Goal: Task Accomplishment & Management: Complete application form

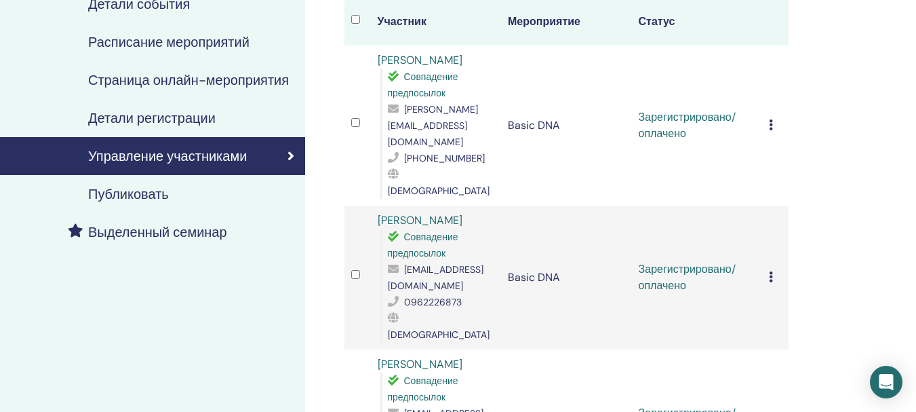
scroll to position [68, 0]
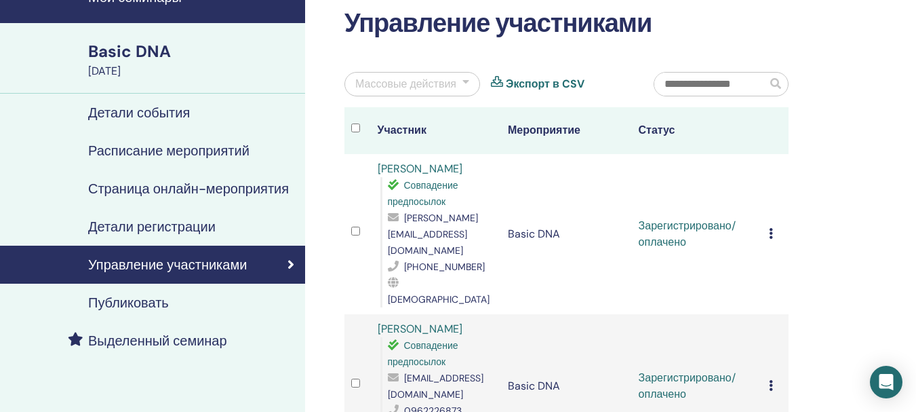
click at [768, 216] on td "Отменить регистрацию Не выполнять автоматическую сертификацию Отметить как опла…" at bounding box center [775, 234] width 26 height 160
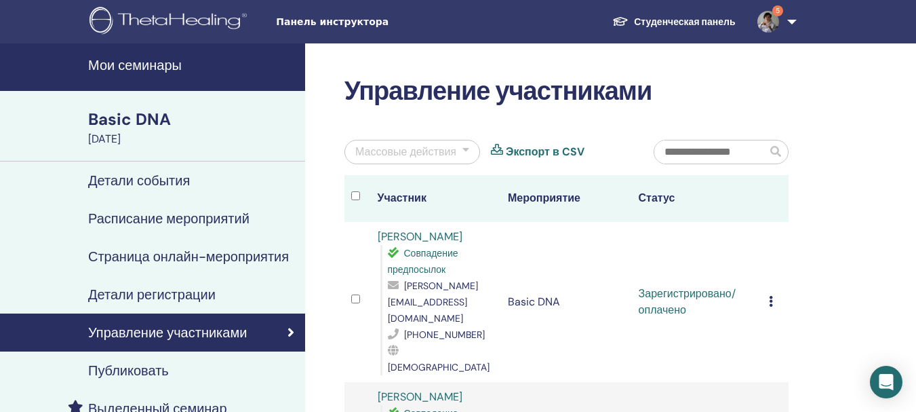
click at [778, 16] on span "5" at bounding box center [778, 10] width 11 height 11
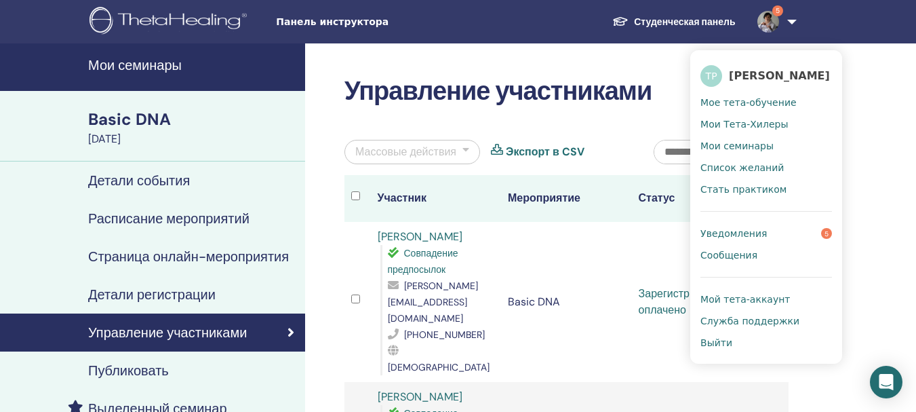
click at [777, 237] on link "Уведомления 5" at bounding box center [767, 233] width 132 height 22
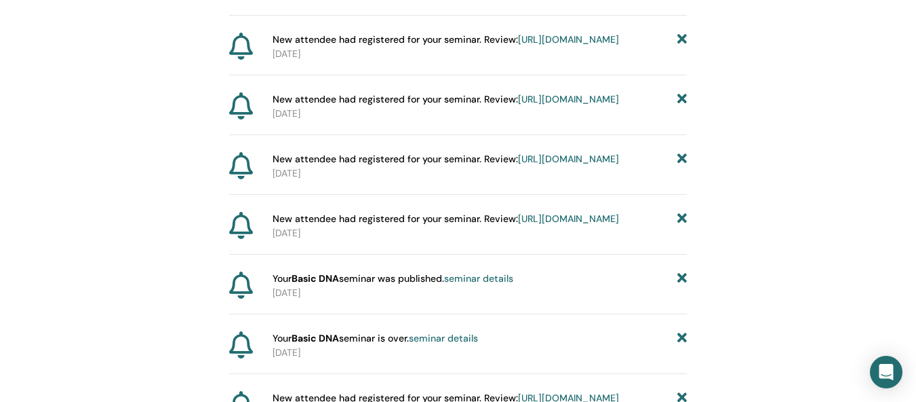
scroll to position [529, 0]
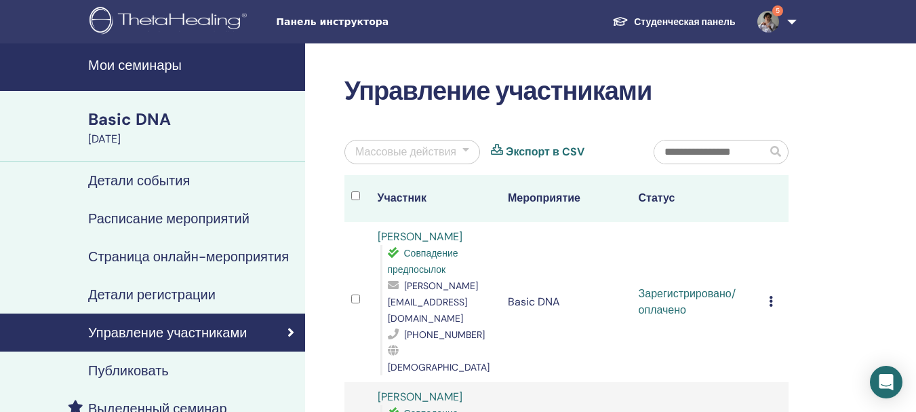
scroll to position [68, 0]
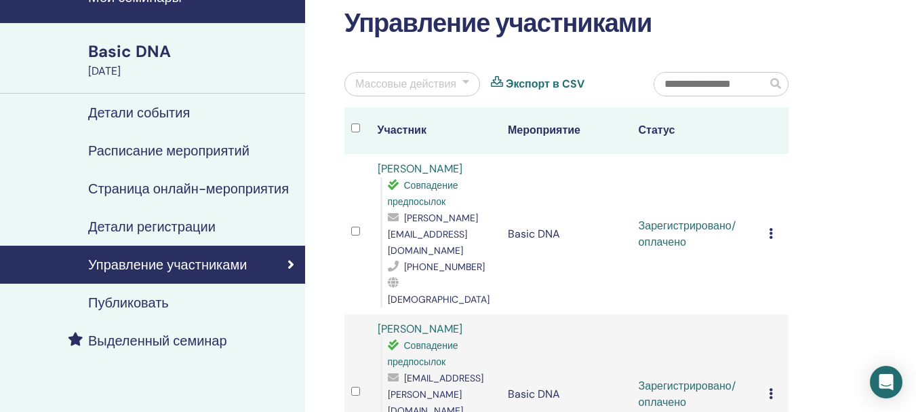
click at [773, 228] on icon at bounding box center [771, 233] width 4 height 11
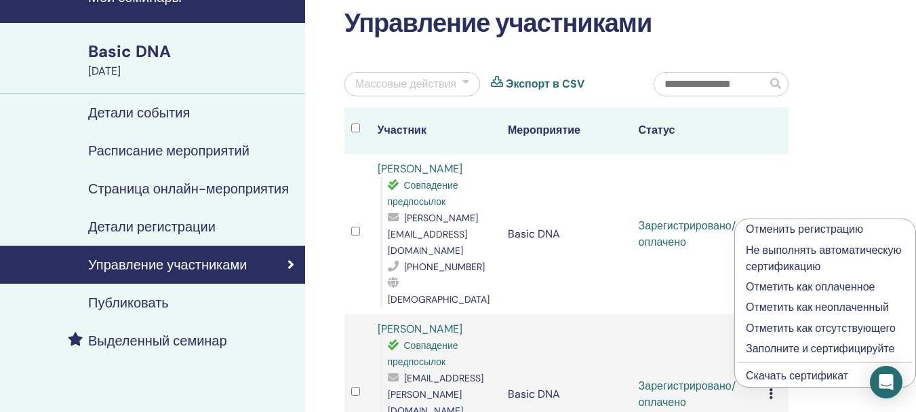
click at [792, 350] on p "Заполните и сертифицируйте" at bounding box center [825, 349] width 159 height 16
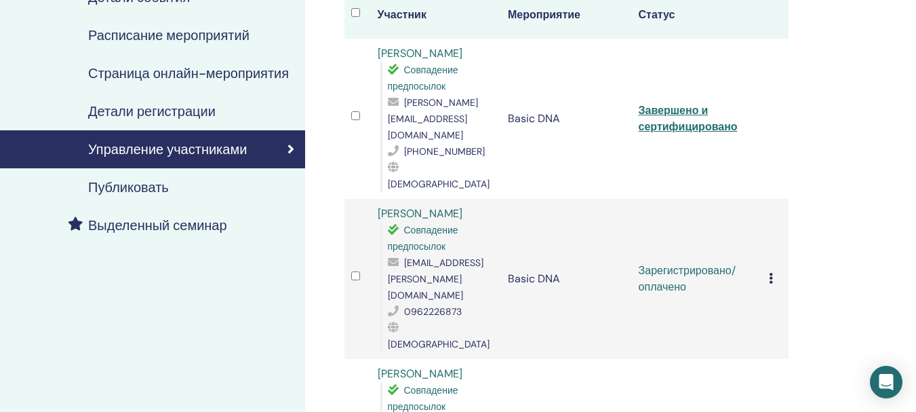
scroll to position [203, 0]
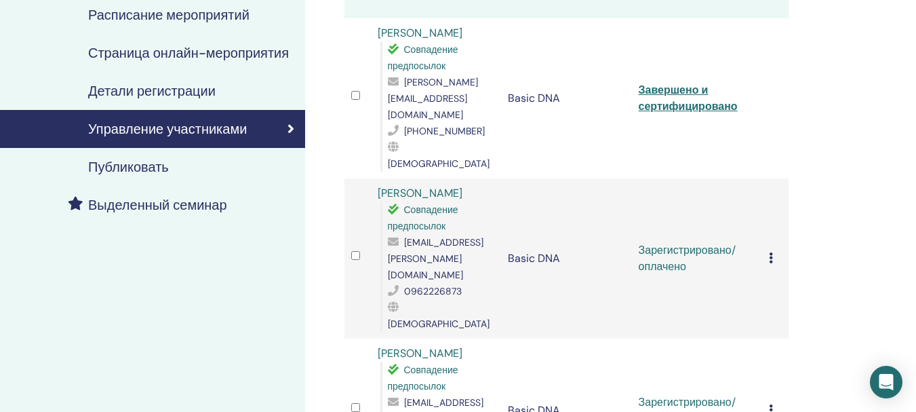
click at [769, 252] on icon at bounding box center [771, 257] width 4 height 11
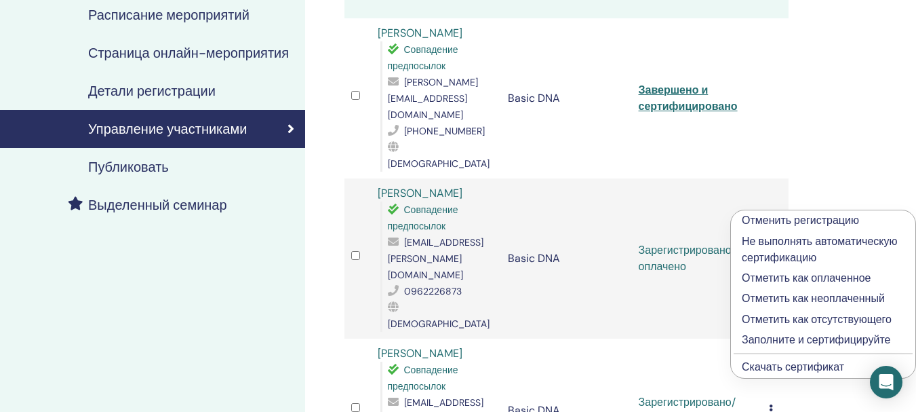
click at [777, 336] on p "Заполните и сертифицируйте" at bounding box center [823, 340] width 163 height 16
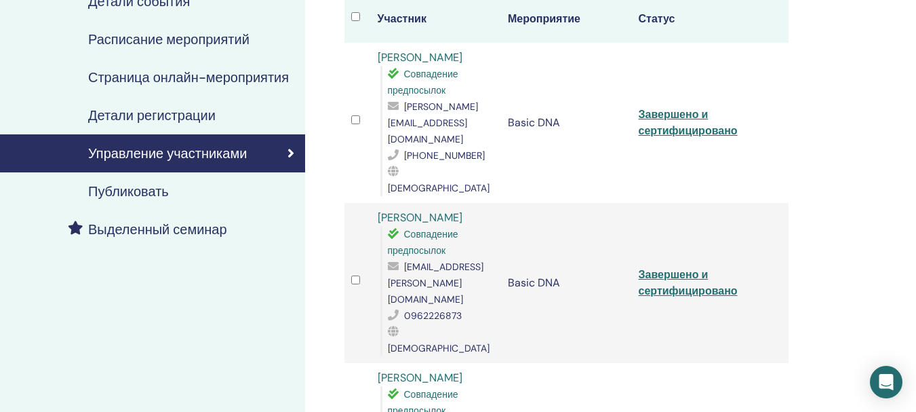
scroll to position [271, 0]
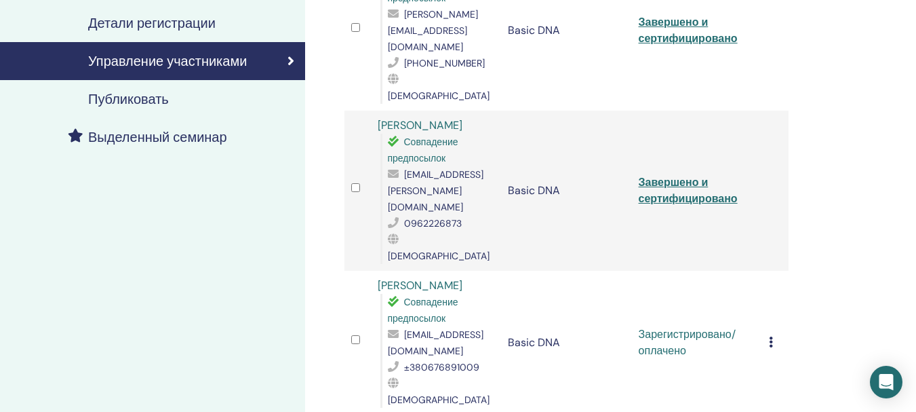
click at [704, 271] on td "Зарегистрировано/оплачено" at bounding box center [697, 343] width 131 height 144
click at [771, 336] on icon at bounding box center [771, 341] width 4 height 11
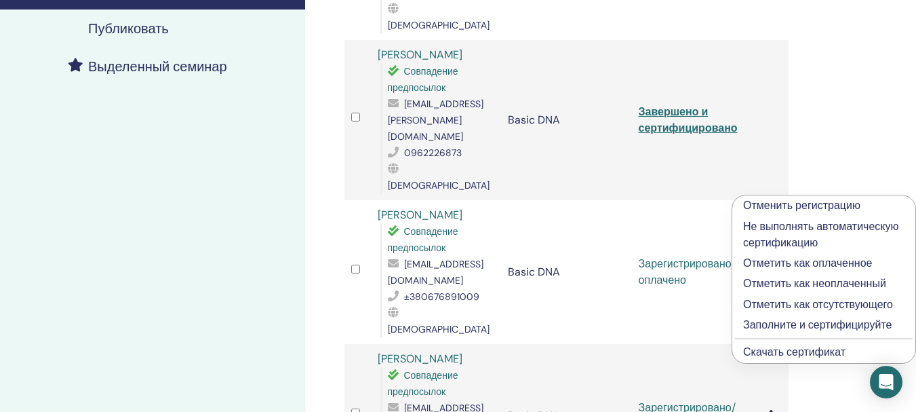
scroll to position [407, 0]
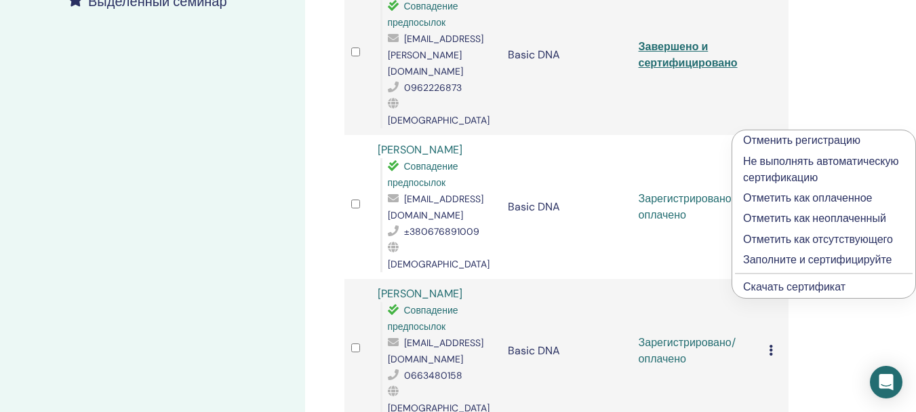
click at [771, 256] on p "Заполните и сертифицируйте" at bounding box center [823, 260] width 161 height 16
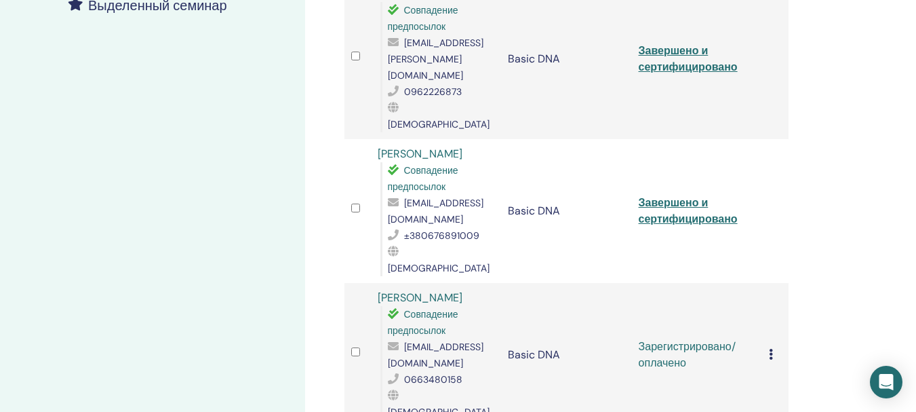
scroll to position [407, 0]
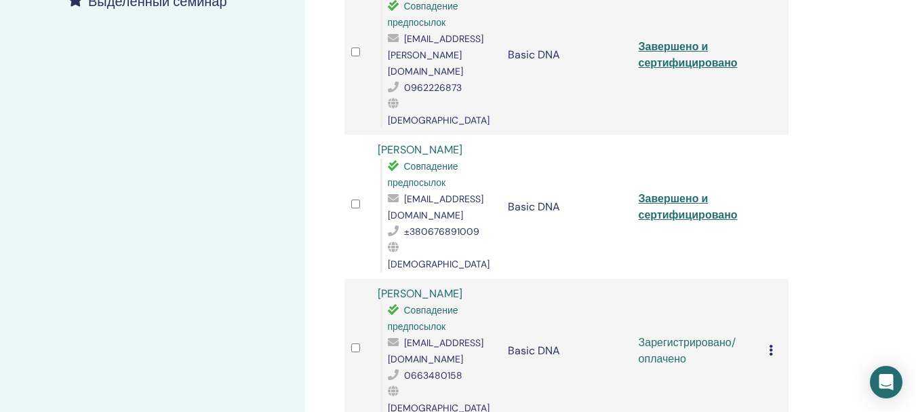
click at [773, 345] on icon at bounding box center [771, 350] width 4 height 11
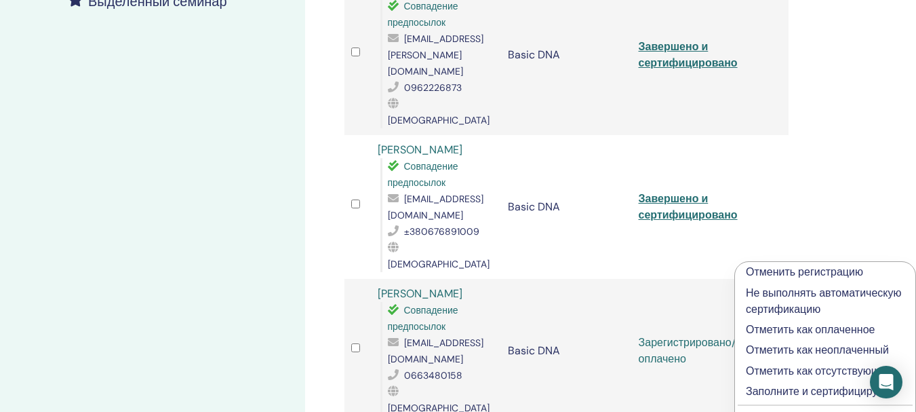
click at [787, 391] on p "Заполните и сертифицируйте" at bounding box center [825, 391] width 159 height 16
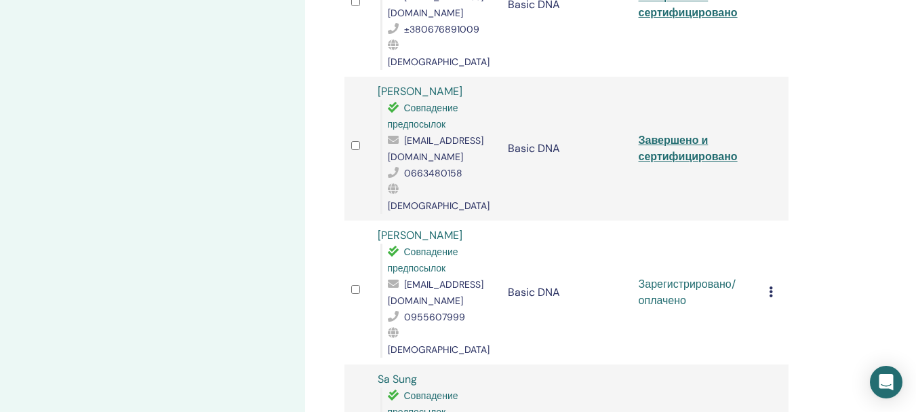
scroll to position [610, 0]
click at [775, 283] on div "Отменить регистрацию Не выполнять автоматическую сертификацию Отметить как опла…" at bounding box center [775, 291] width 13 height 16
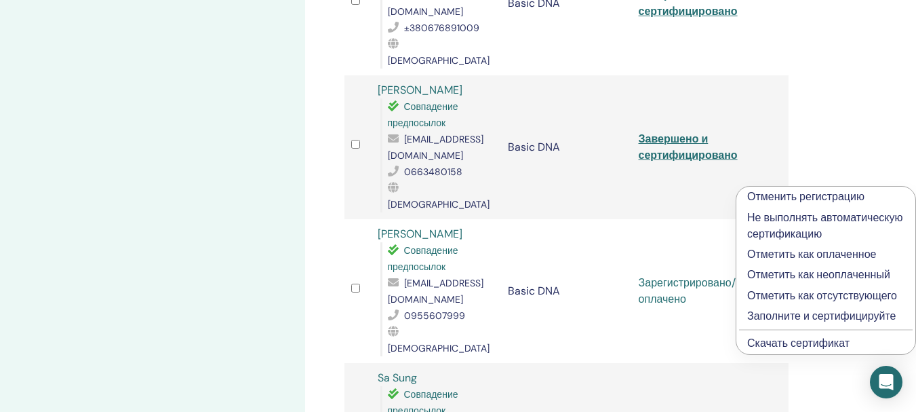
click at [779, 315] on p "Заполните и сертифицируйте" at bounding box center [825, 316] width 157 height 16
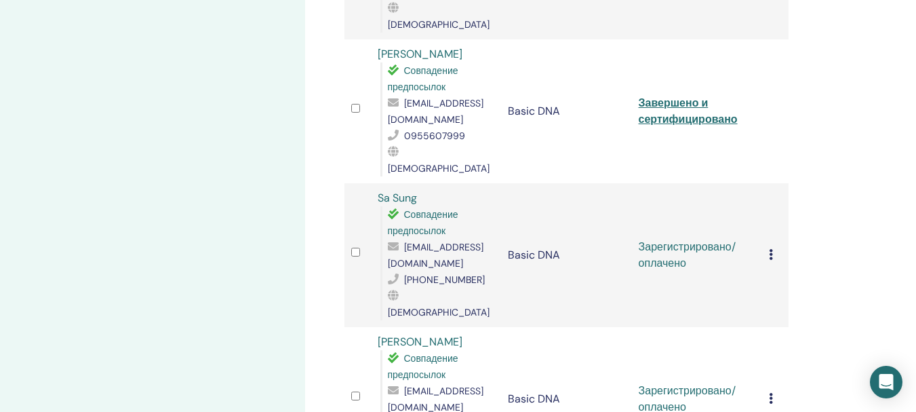
scroll to position [814, 0]
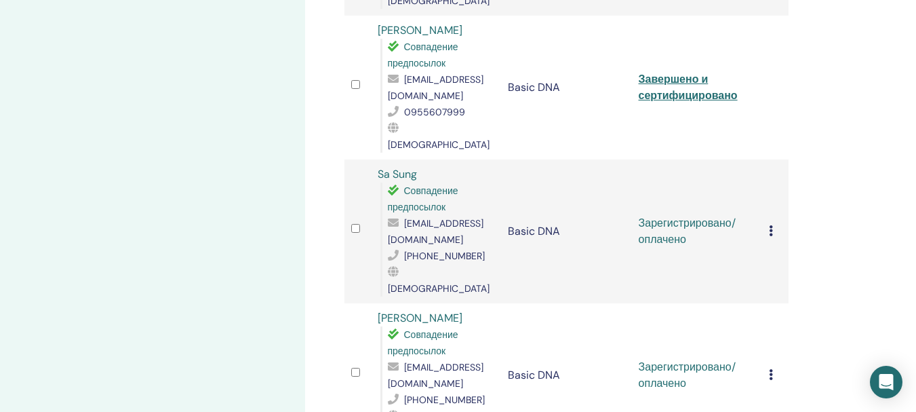
click at [770, 225] on icon at bounding box center [771, 230] width 4 height 11
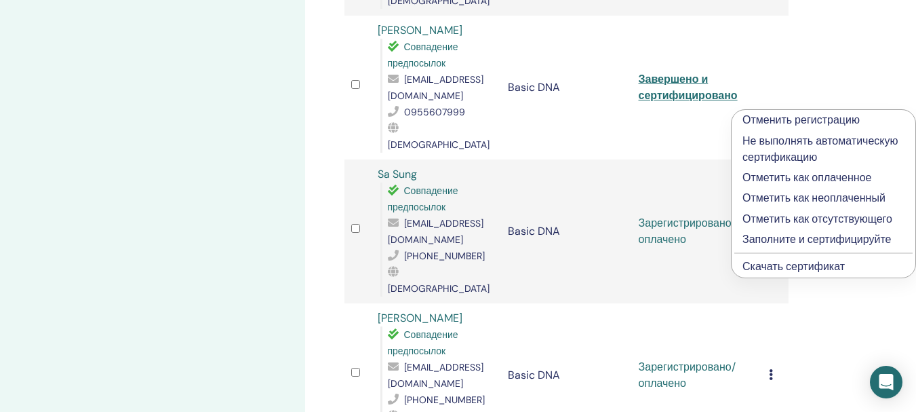
click at [804, 235] on p "Заполните и сертифицируйте" at bounding box center [824, 239] width 162 height 16
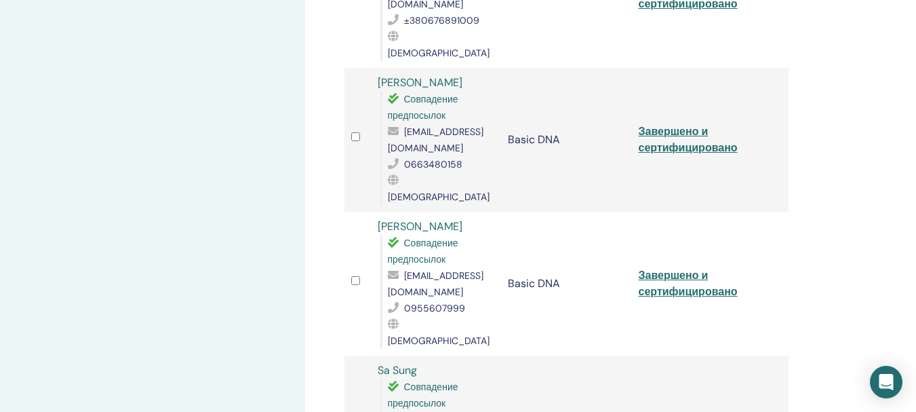
scroll to position [798, 0]
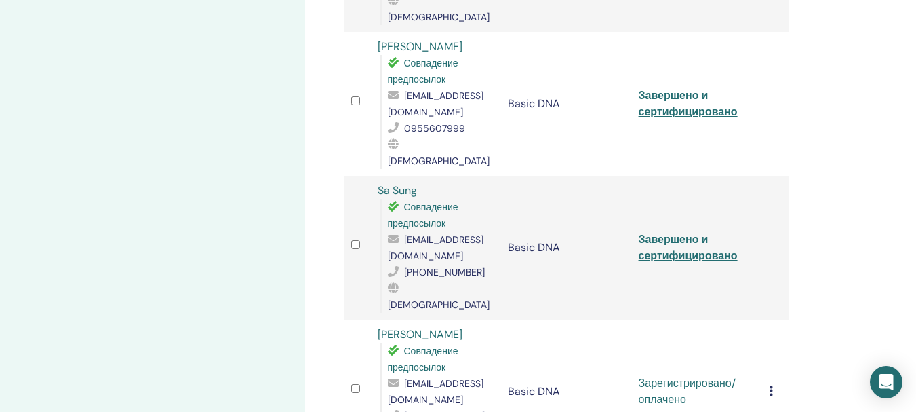
click at [771, 385] on icon at bounding box center [771, 390] width 4 height 11
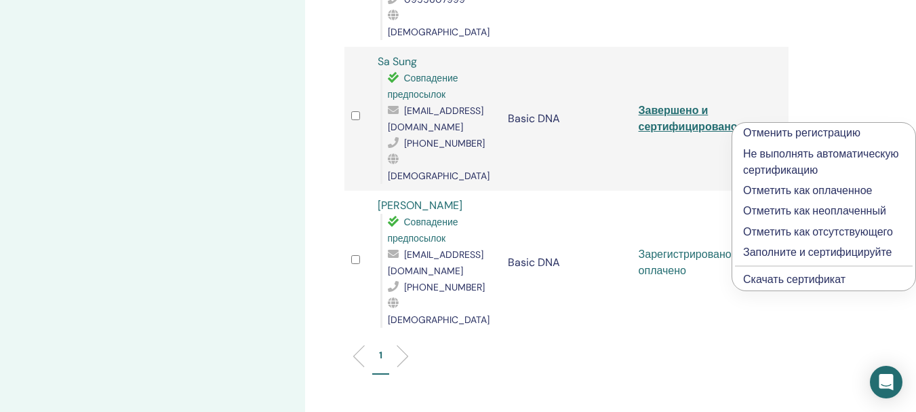
scroll to position [1069, 0]
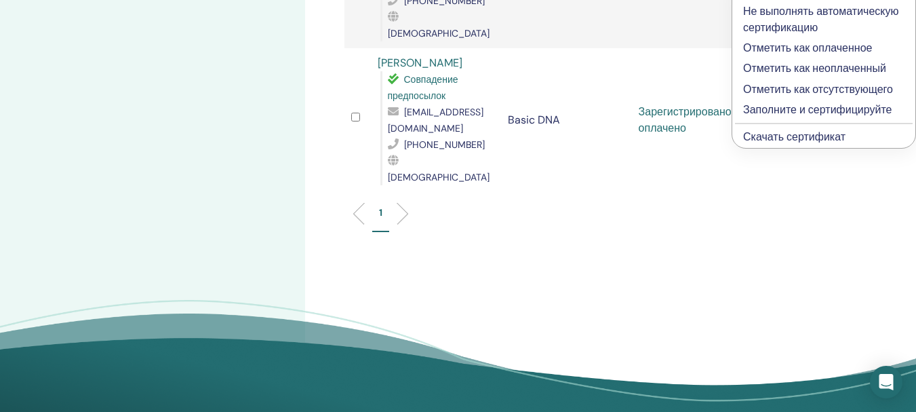
click at [769, 106] on p "Заполните и сертифицируйте" at bounding box center [823, 110] width 161 height 16
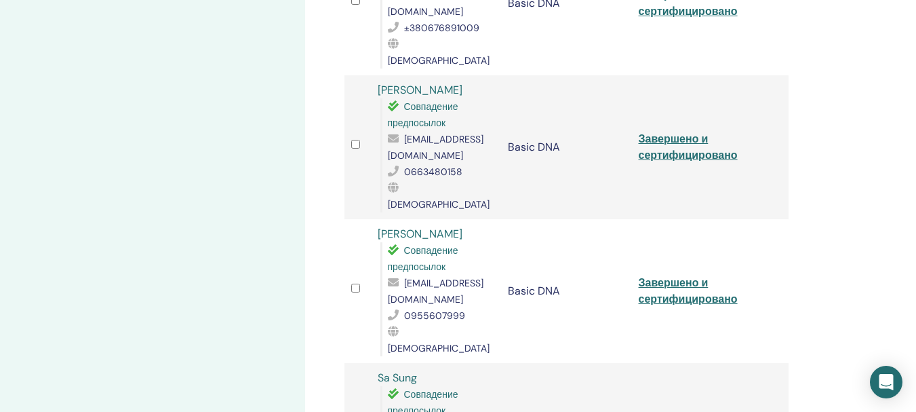
scroll to position [271, 0]
